Goal: Ask a question

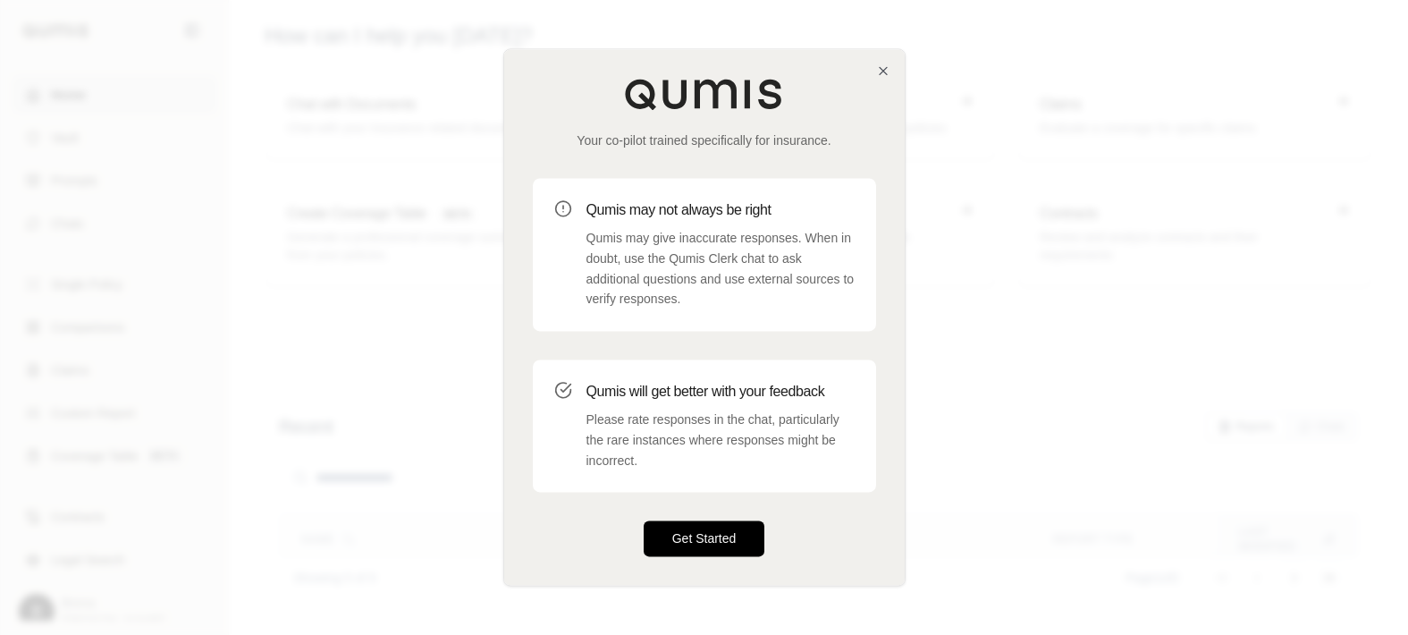
click at [735, 534] on button "Get Started" at bounding box center [704, 539] width 122 height 36
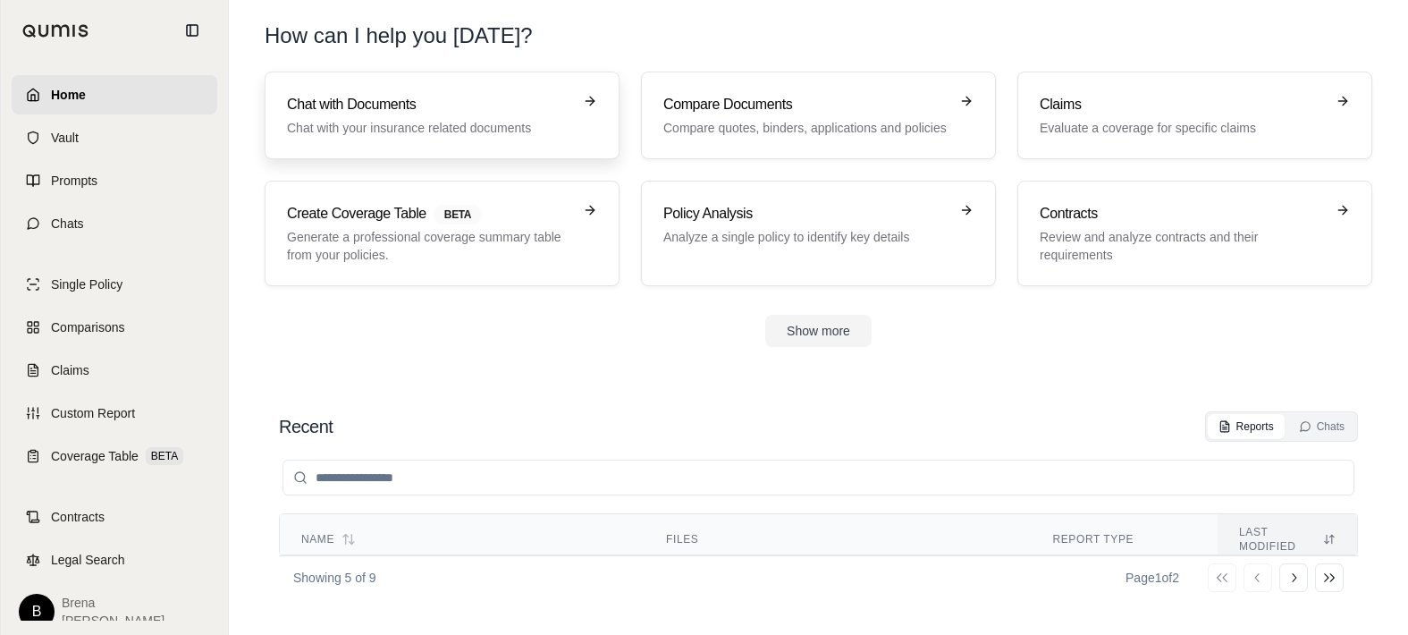
click at [441, 115] on div "Chat with Documents Chat with your insurance related documents" at bounding box center [429, 115] width 285 height 43
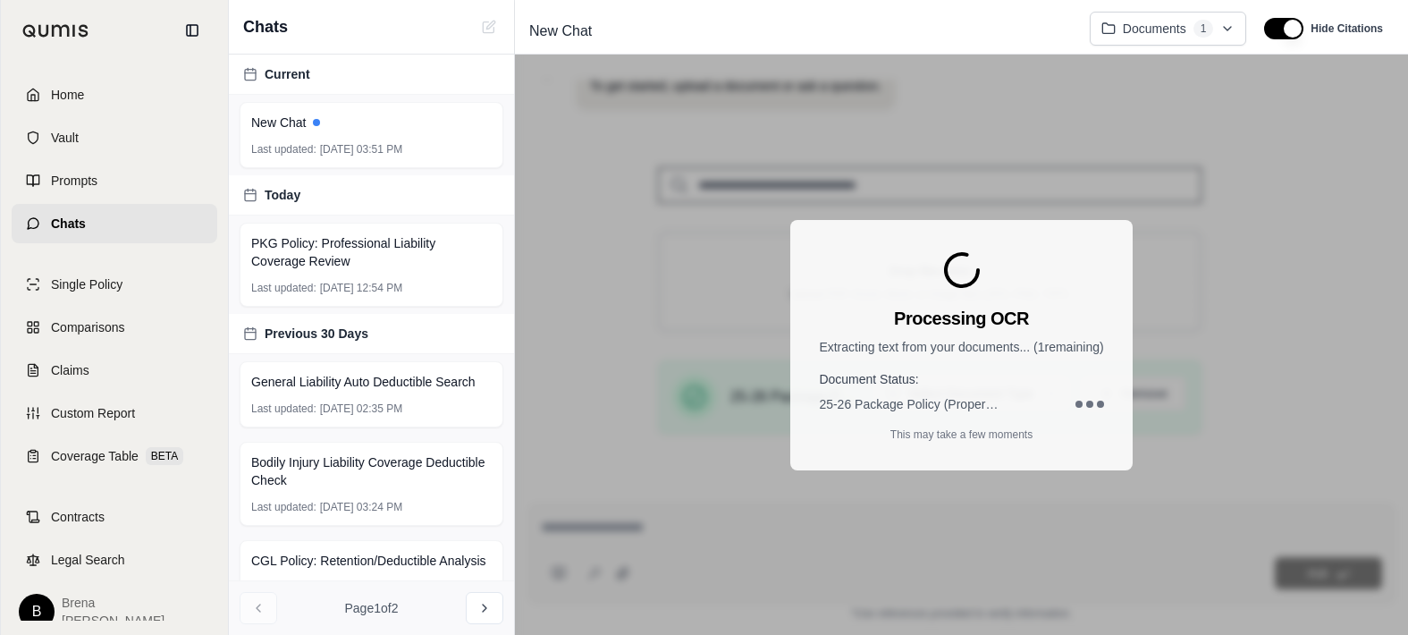
scroll to position [333, 0]
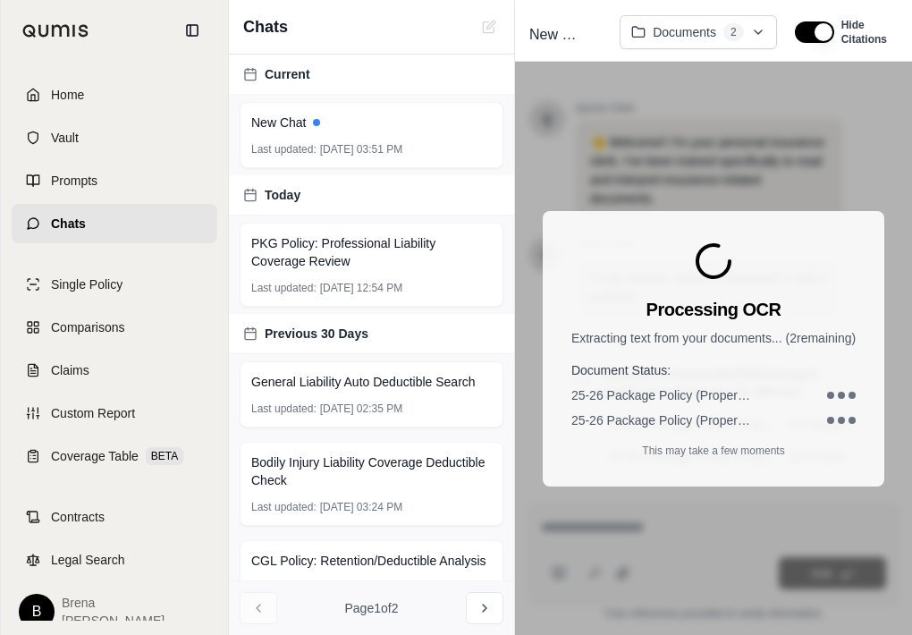
click at [611, 425] on span "25-26 Package Policy (Property General LIability Inland Marine).pdf" at bounding box center [660, 420] width 179 height 18
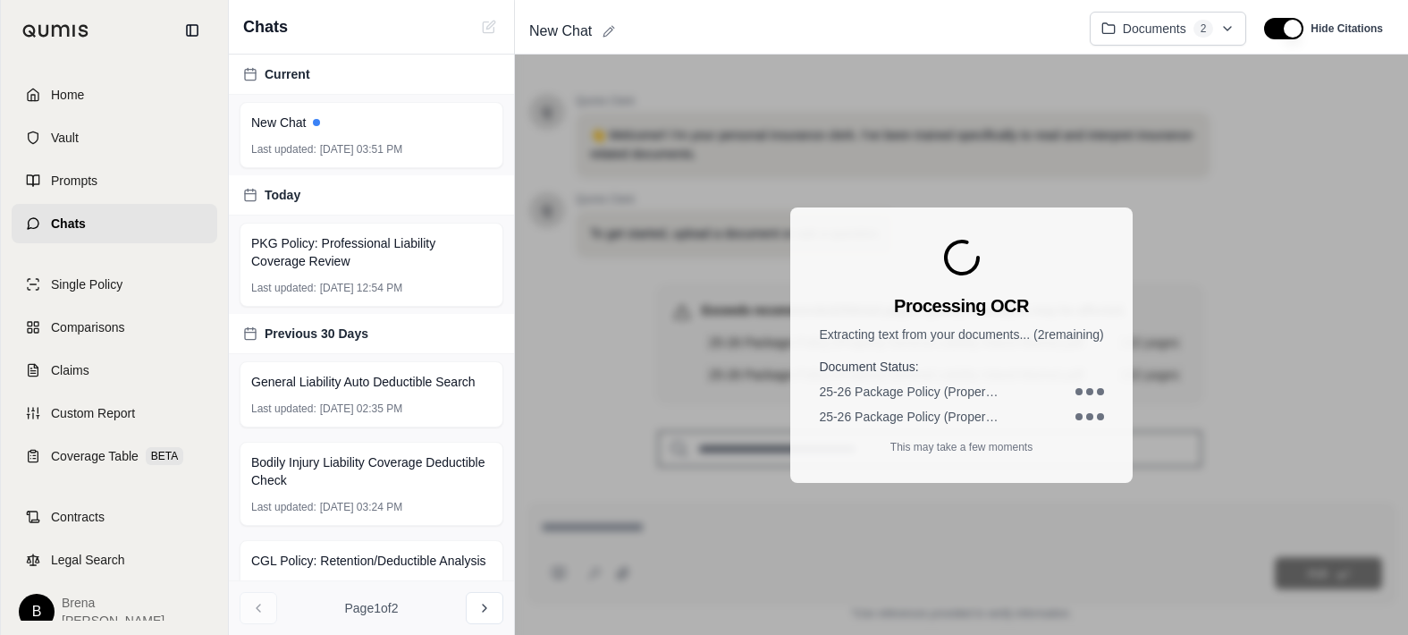
click at [617, 26] on div "New Chat" at bounding box center [798, 31] width 553 height 29
click at [625, 9] on div "New Chat Documents 2 Hide Citations" at bounding box center [961, 29] width 893 height 51
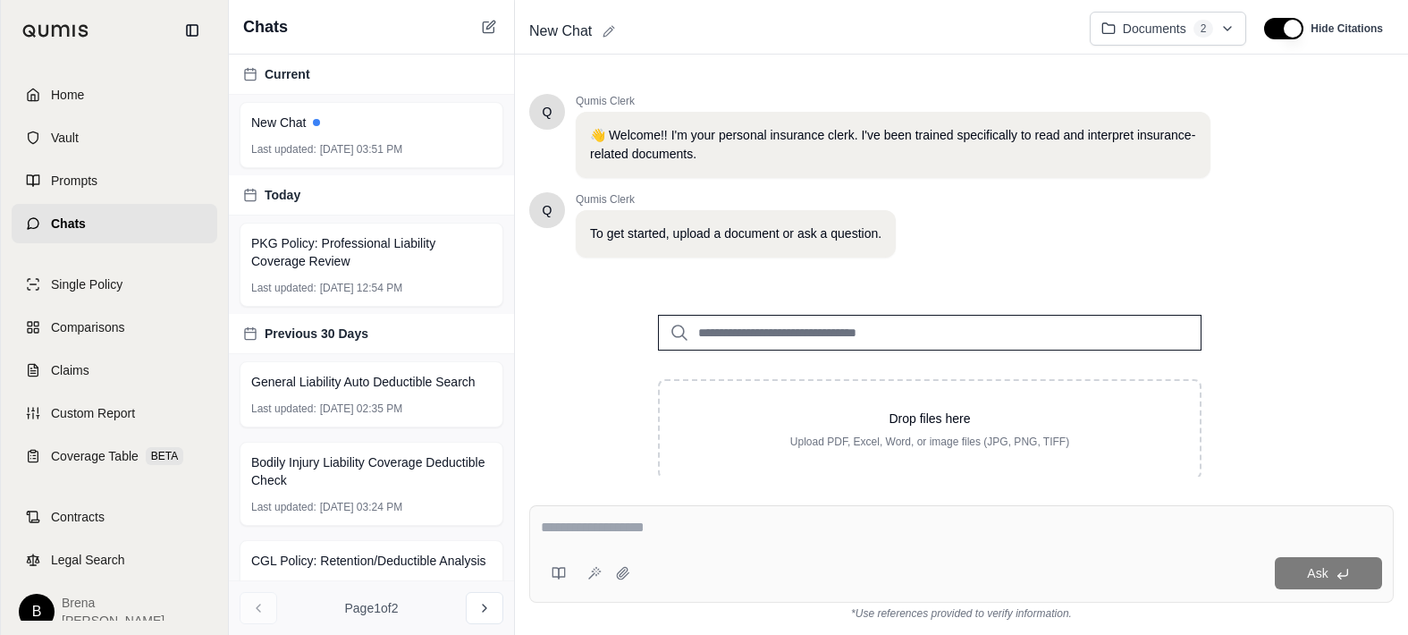
scroll to position [0, 0]
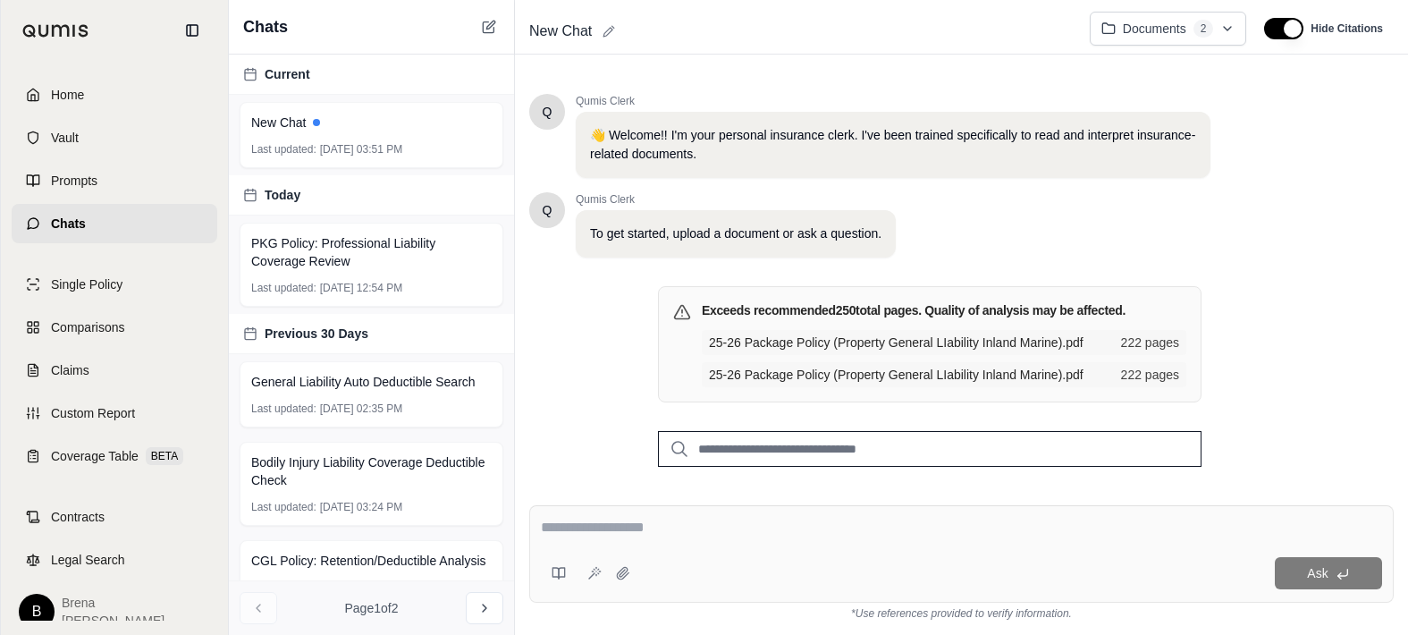
click at [736, 539] on div at bounding box center [961, 531] width 841 height 28
click at [736, 538] on div at bounding box center [961, 531] width 841 height 28
click at [596, 523] on textarea at bounding box center [961, 527] width 841 height 21
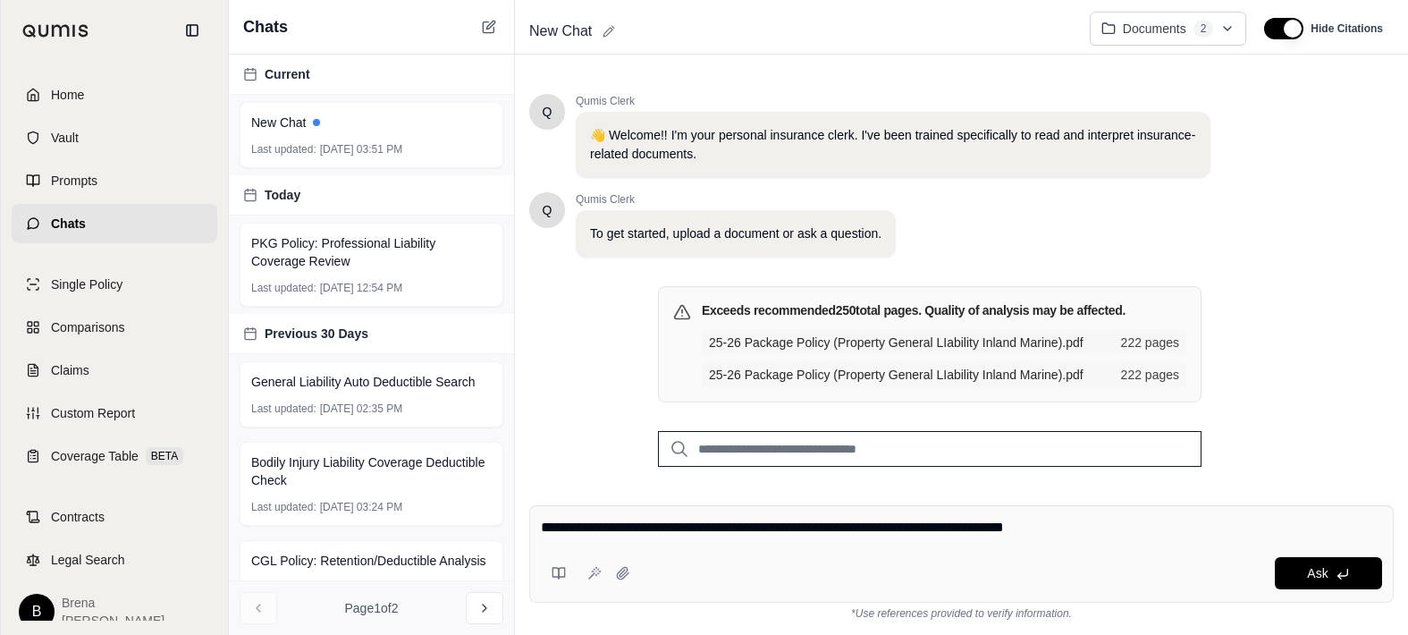
type textarea "**********"
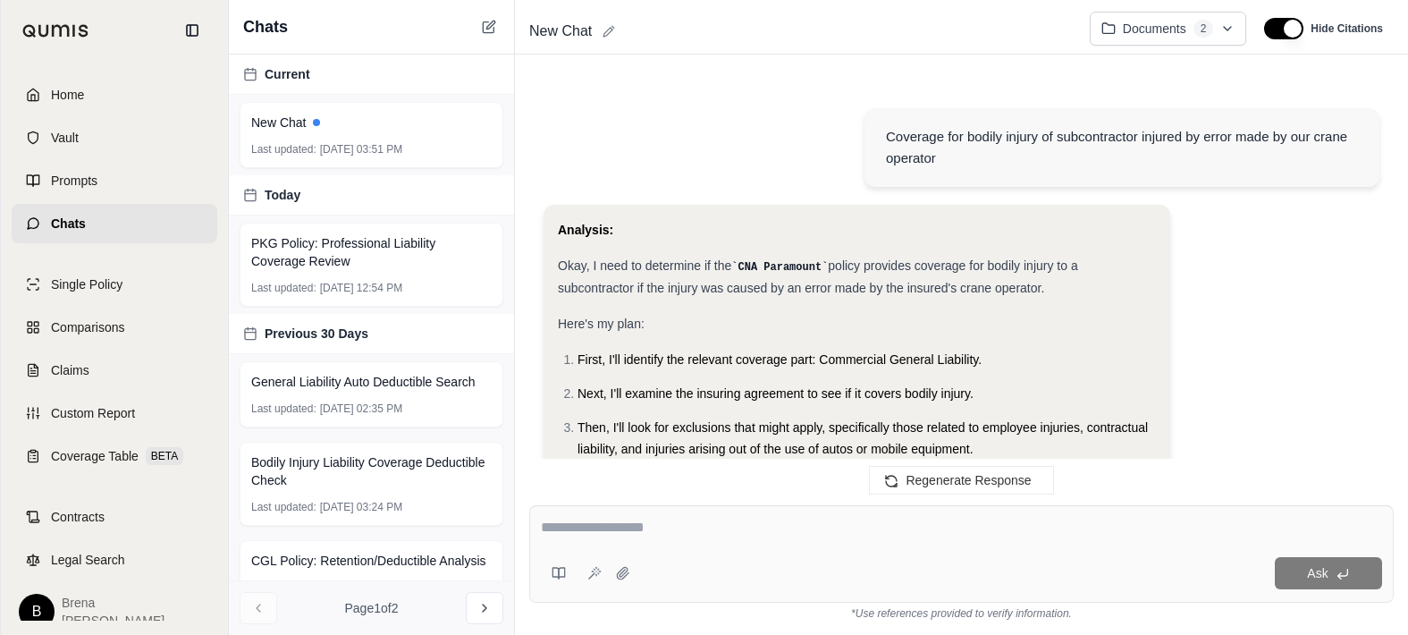
scroll to position [1546, 0]
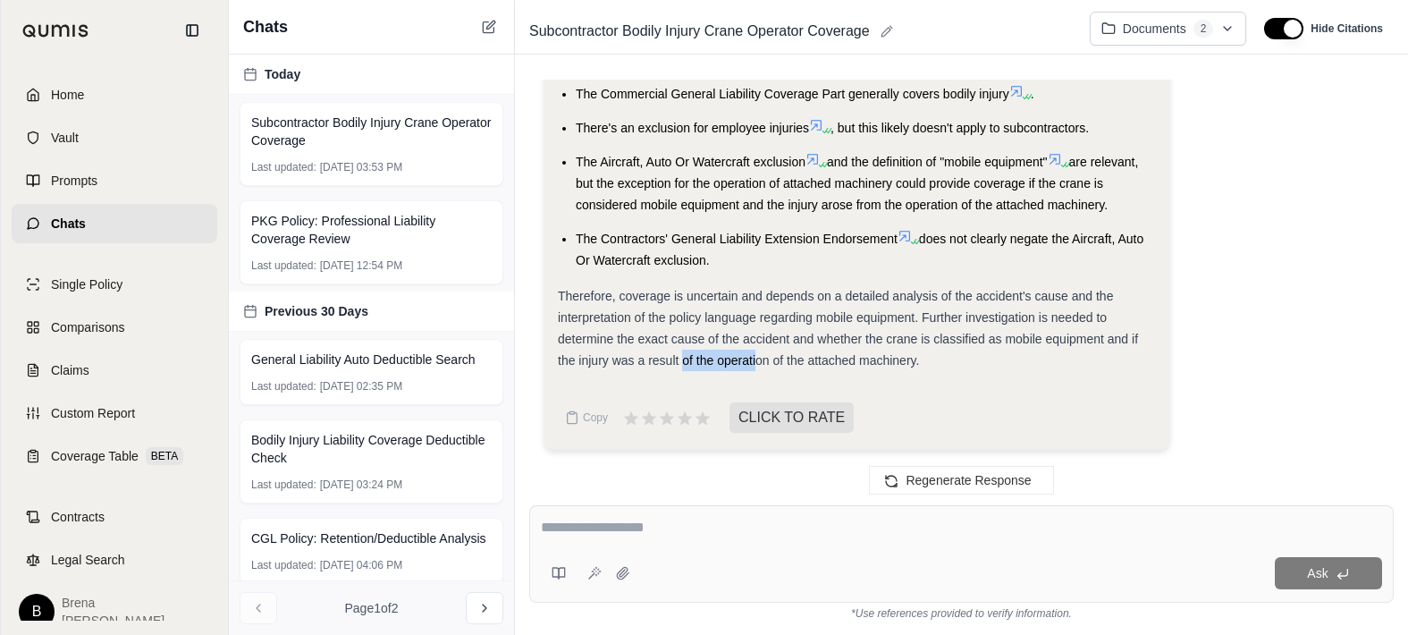
drag, startPoint x: 684, startPoint y: 372, endPoint x: 756, endPoint y: 372, distance: 72.4
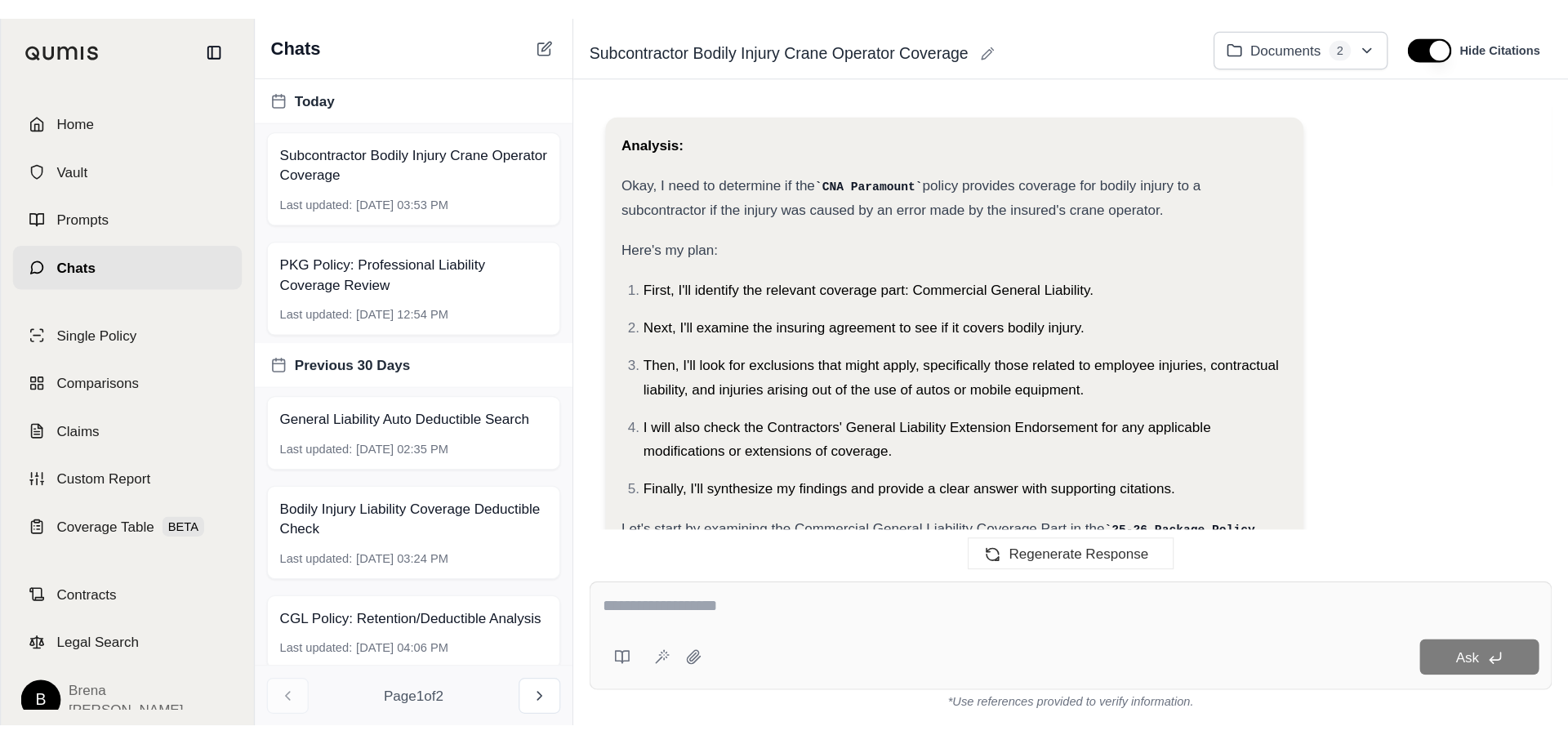
scroll to position [106, 0]
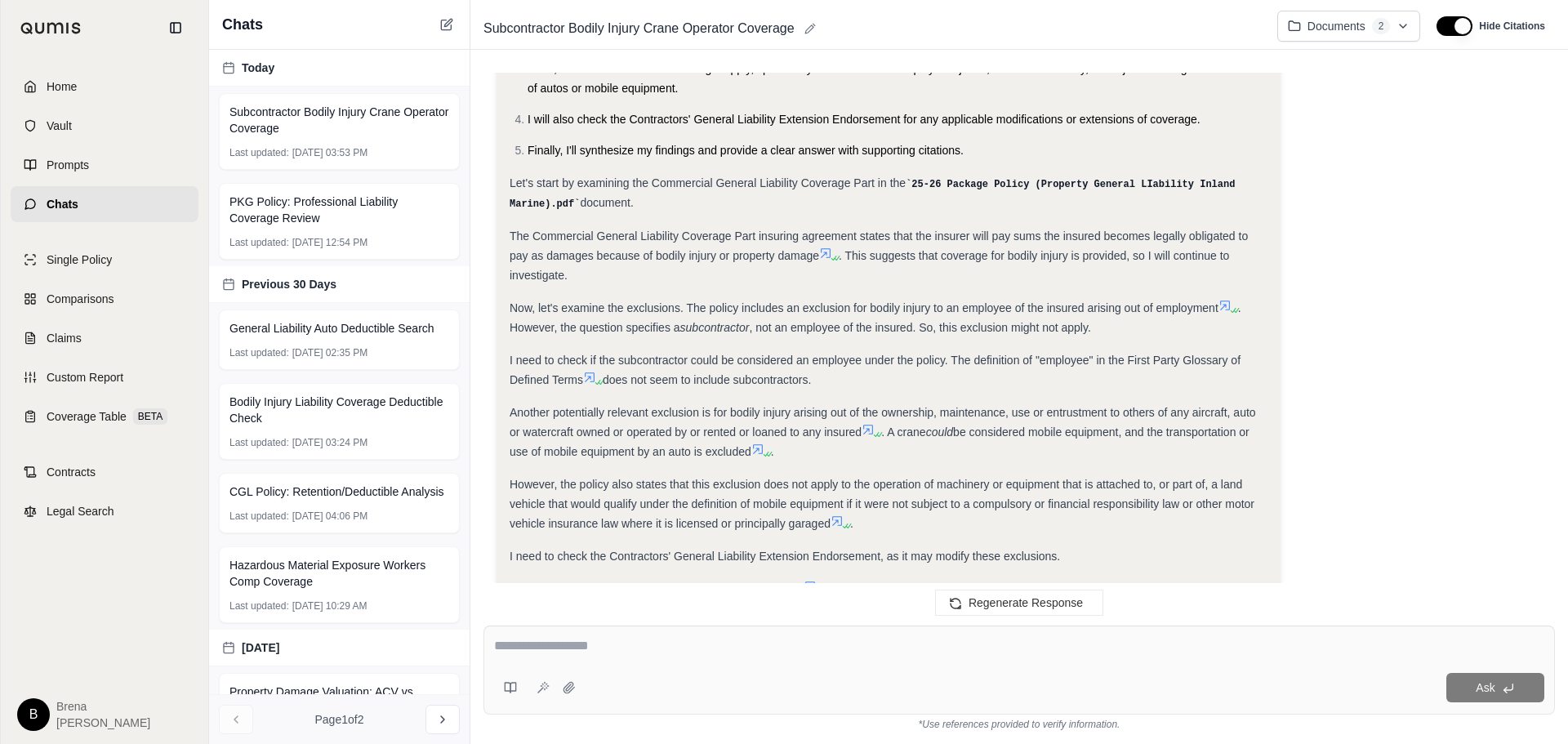
scroll to position [164, 0]
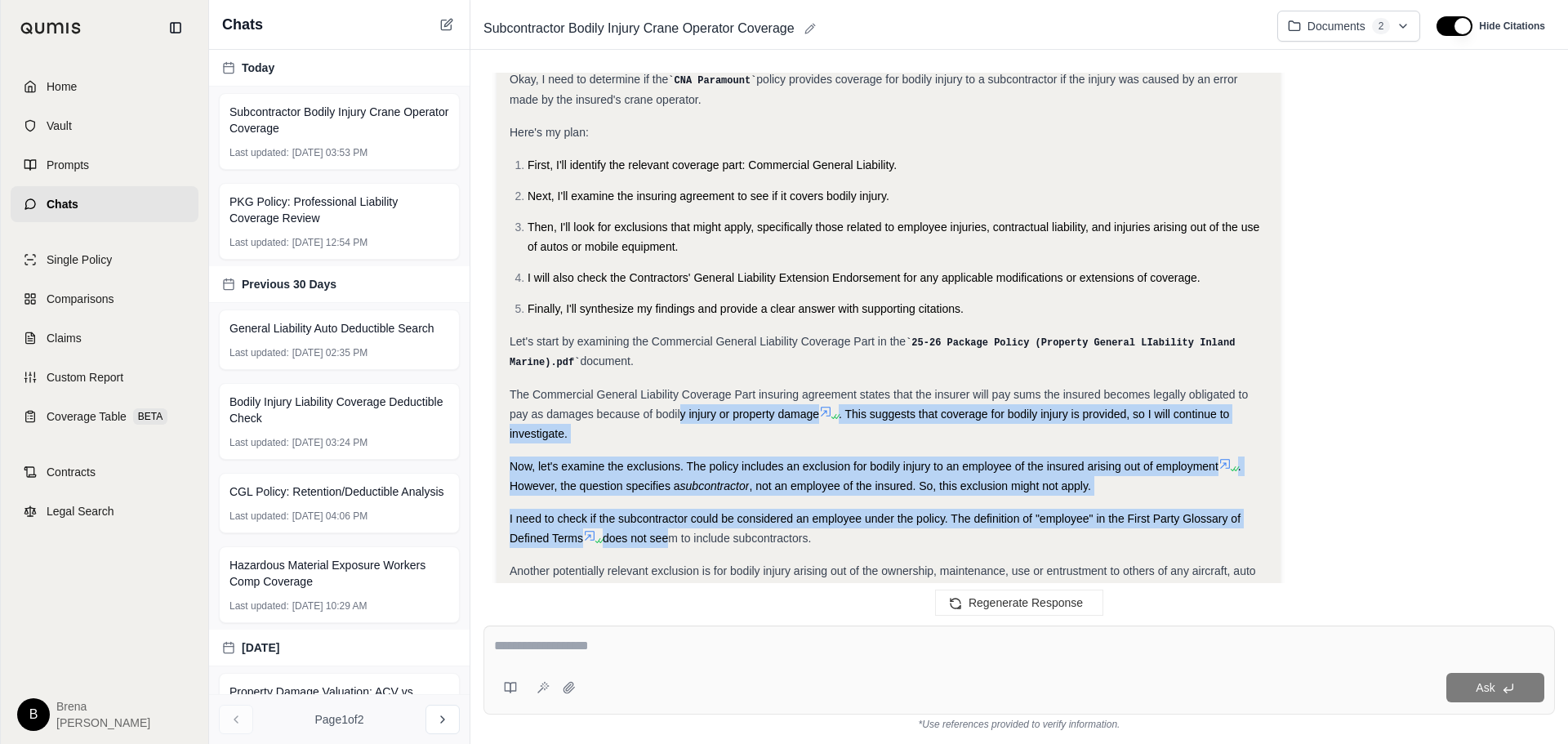
drag, startPoint x: 670, startPoint y: 537, endPoint x: 680, endPoint y: 411, distance: 126.4
click at [680, 411] on div "Analysis: Okay, I need to determine if the CNA Paramount policy provides covera…" at bounding box center [888, 715] width 758 height 1356
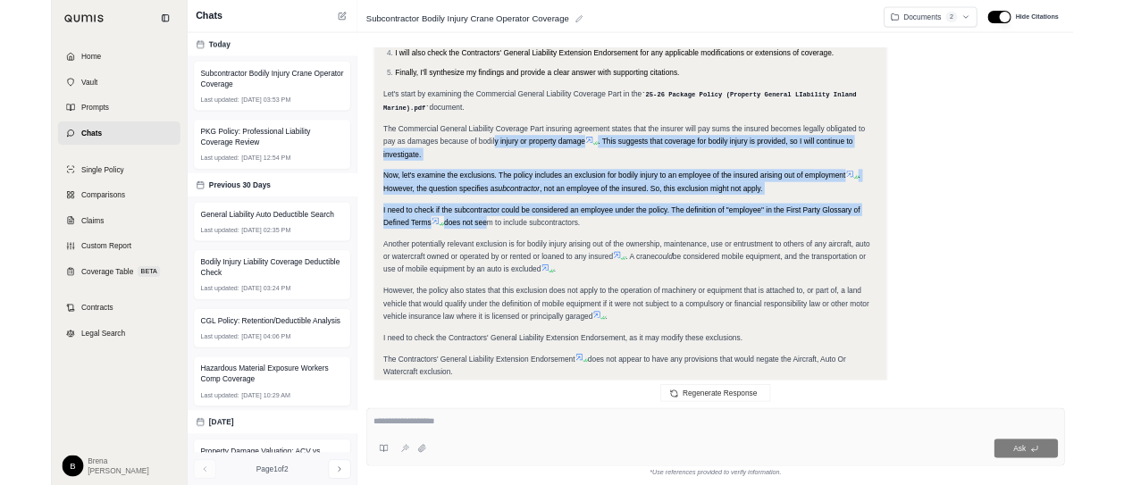
scroll to position [437, 0]
